Goal: Task Accomplishment & Management: Manage account settings

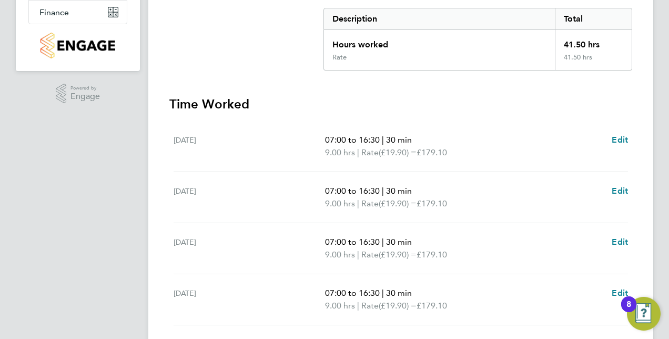
scroll to position [315, 0]
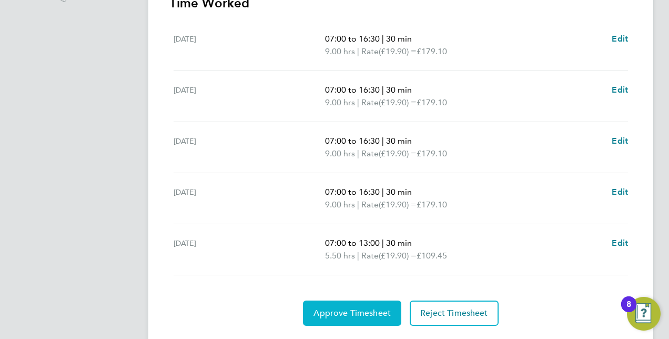
click at [361, 314] on span "Approve Timesheet" at bounding box center [351, 313] width 77 height 11
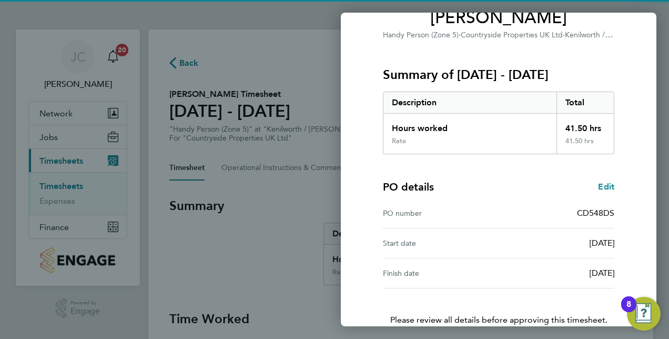
scroll to position [164, 0]
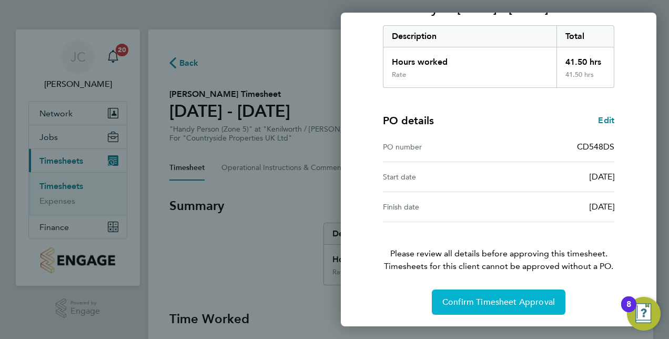
click at [462, 303] on span "Confirm Timesheet Approval" at bounding box center [498, 302] width 113 height 11
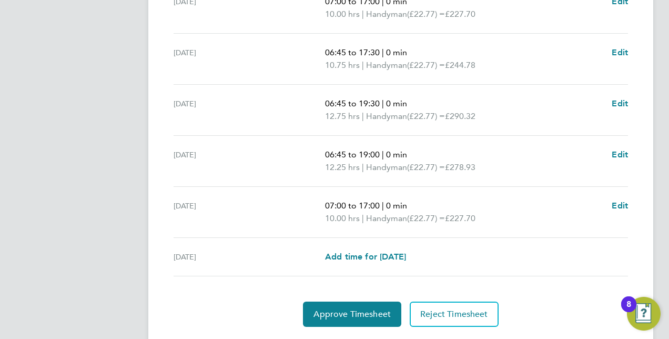
scroll to position [432, 0]
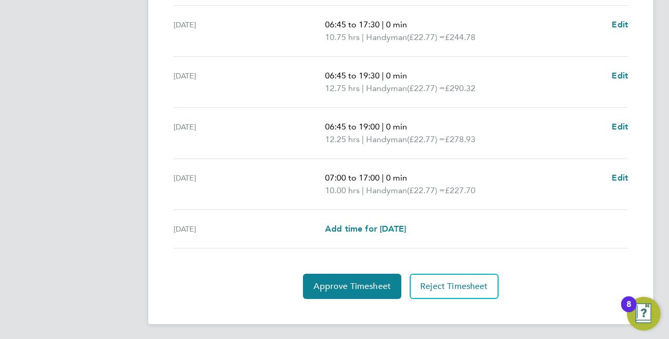
click at [359, 268] on section "Time Worked [DATE] 07:00 to 17:00 | 0 min 10.00 hrs | Handyman (£22.77) = £227.…" at bounding box center [400, 89] width 463 height 420
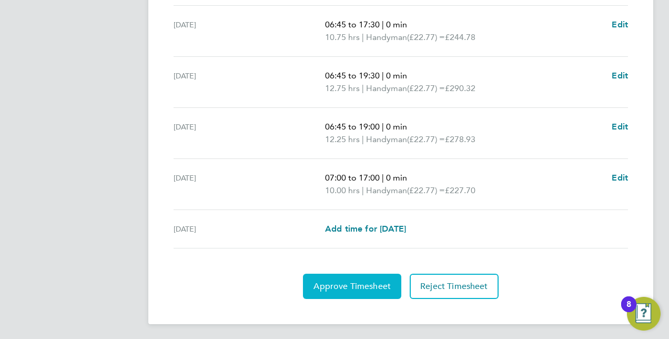
click at [351, 285] on span "Approve Timesheet" at bounding box center [351, 286] width 77 height 11
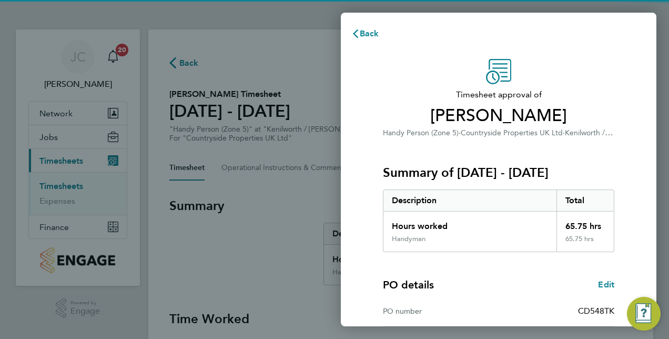
scroll to position [164, 0]
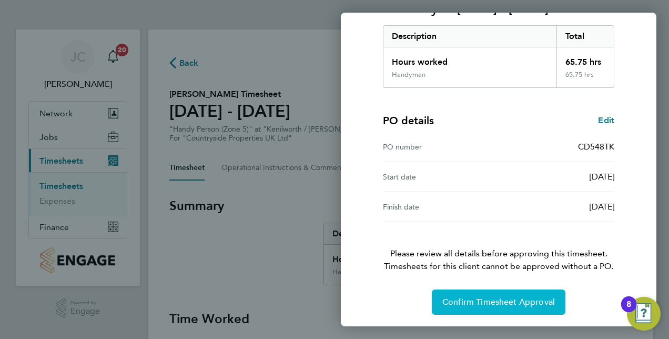
click at [473, 298] on span "Confirm Timesheet Approval" at bounding box center [498, 302] width 113 height 11
